Goal: Transaction & Acquisition: Download file/media

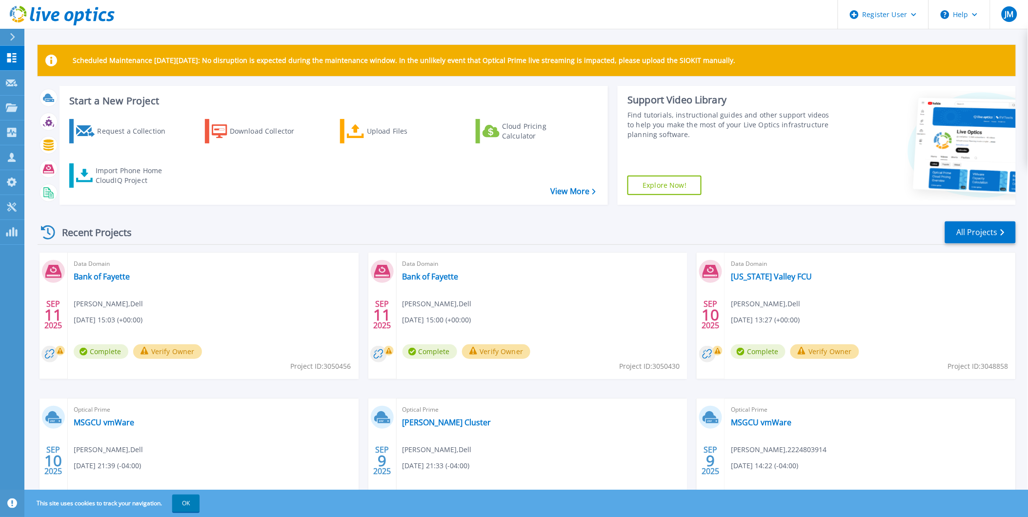
click at [117, 270] on div "Data Domain Bank of Fayette Justin Marvill , Dell 09/11/2025, 15:03 (+00:00) Co…" at bounding box center [213, 316] width 291 height 126
click at [104, 276] on link "Bank of Fayette" at bounding box center [102, 277] width 56 height 10
click at [218, 236] on div "Recent Projects All Projects" at bounding box center [527, 233] width 978 height 24
click at [110, 272] on link "Bank of Fayette" at bounding box center [102, 277] width 56 height 10
click at [423, 432] on div "Optical Prime [PERSON_NAME] Cluster [PERSON_NAME] , Dell [DATE] 21:33 (-04:00) …" at bounding box center [542, 462] width 291 height 126
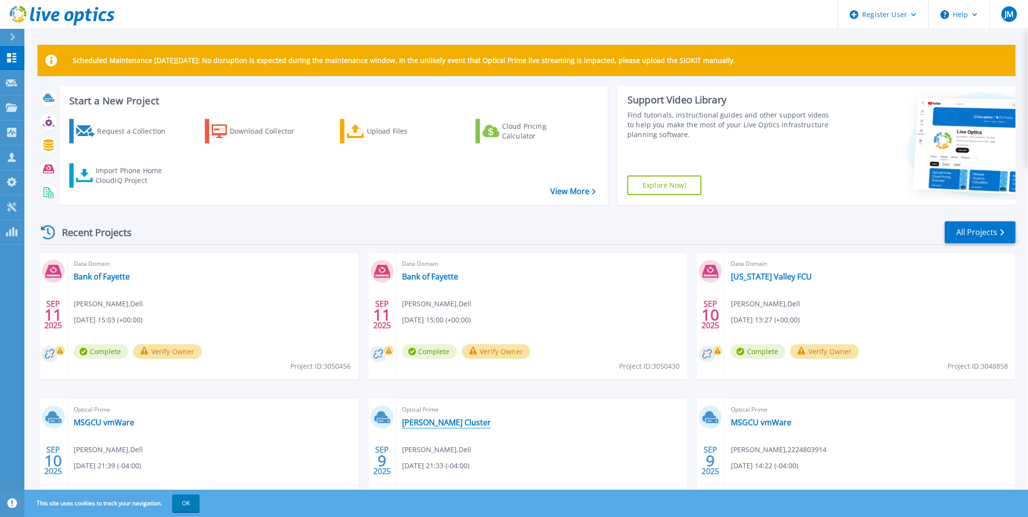
click at [423, 420] on link "[PERSON_NAME] Cluster" at bounding box center [446, 423] width 89 height 10
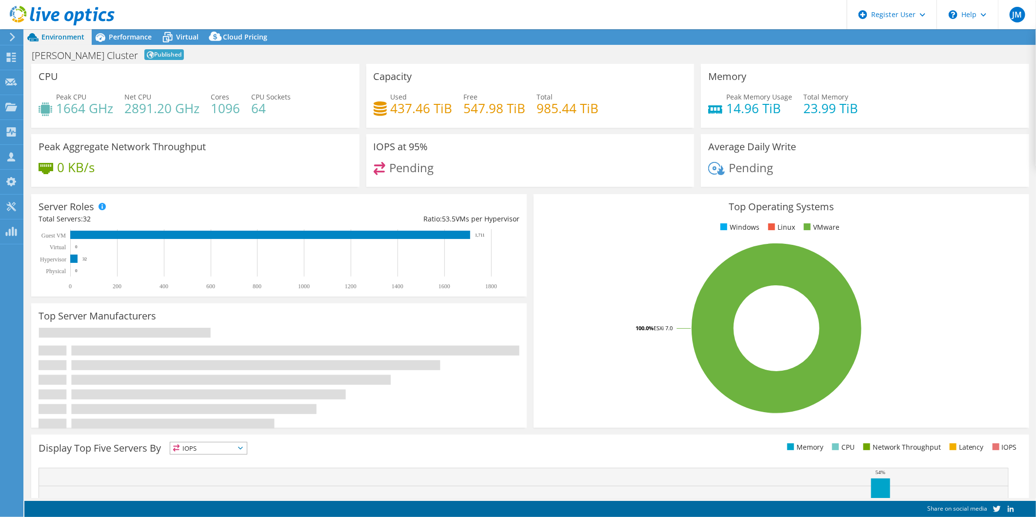
select select "USD"
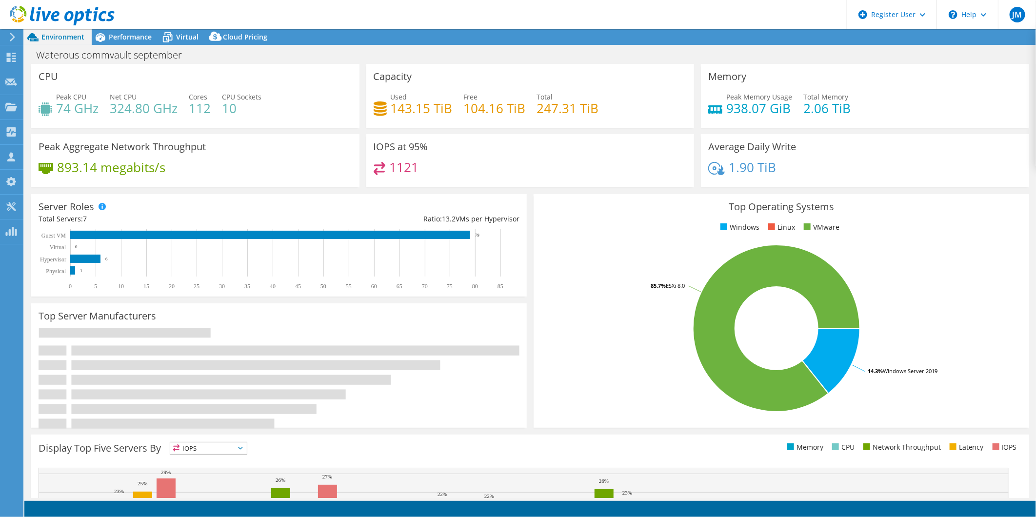
select select "USD"
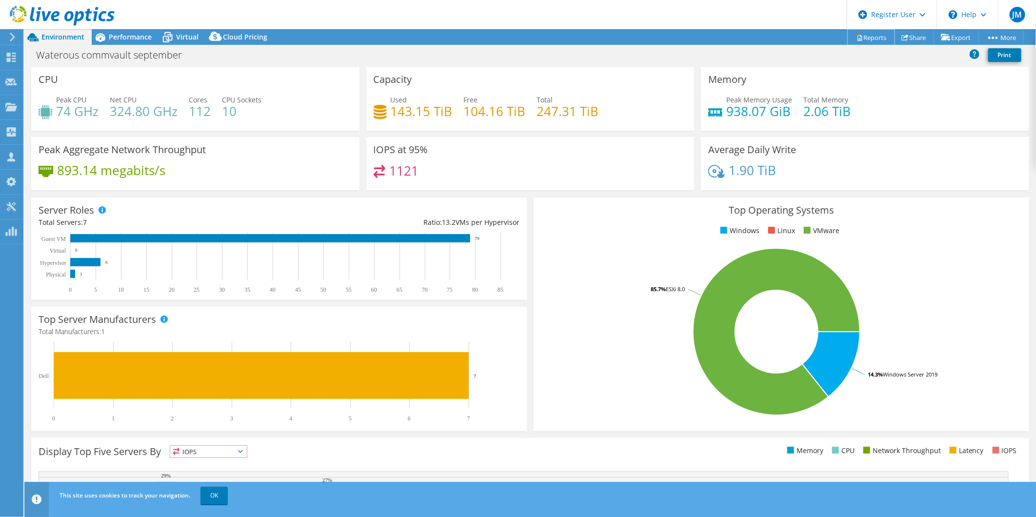
click at [864, 34] on link "Reports" at bounding box center [871, 37] width 47 height 15
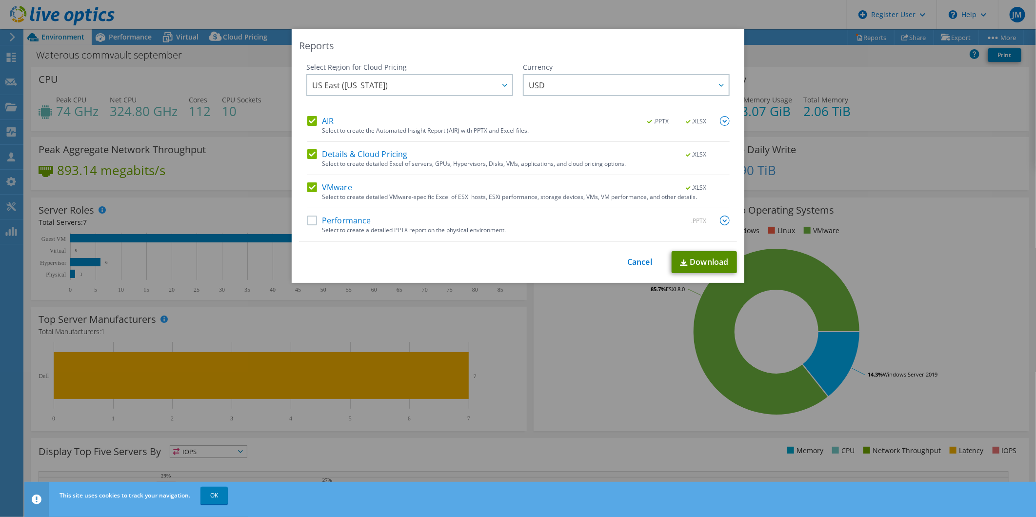
click at [697, 259] on link "Download" at bounding box center [704, 262] width 65 height 22
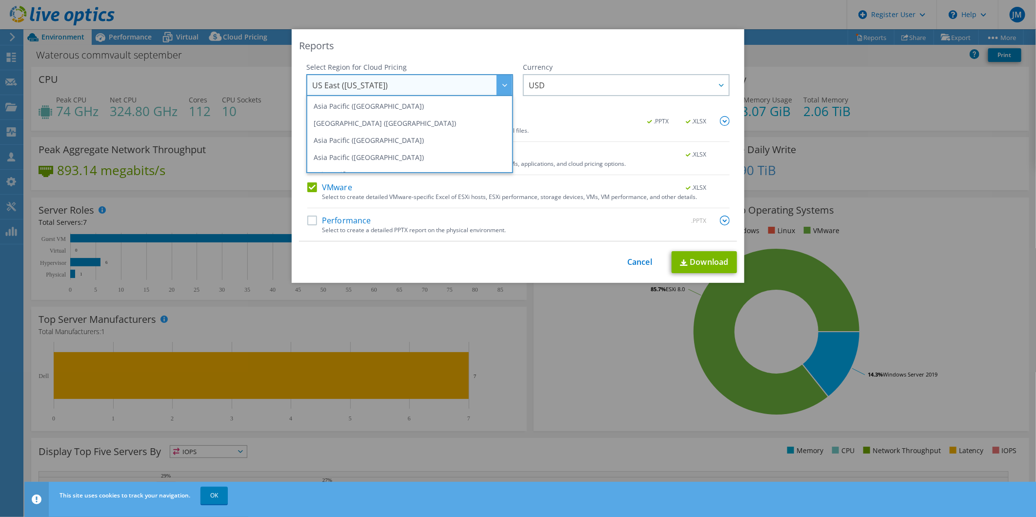
drag, startPoint x: 411, startPoint y: 97, endPoint x: 318, endPoint y: 279, distance: 204.7
click at [318, 279] on div "Reports Select Region for Cloud Pricing Asia Pacific ([GEOGRAPHIC_DATA]) [GEOGR…" at bounding box center [518, 156] width 453 height 254
